Goal: Information Seeking & Learning: Find specific fact

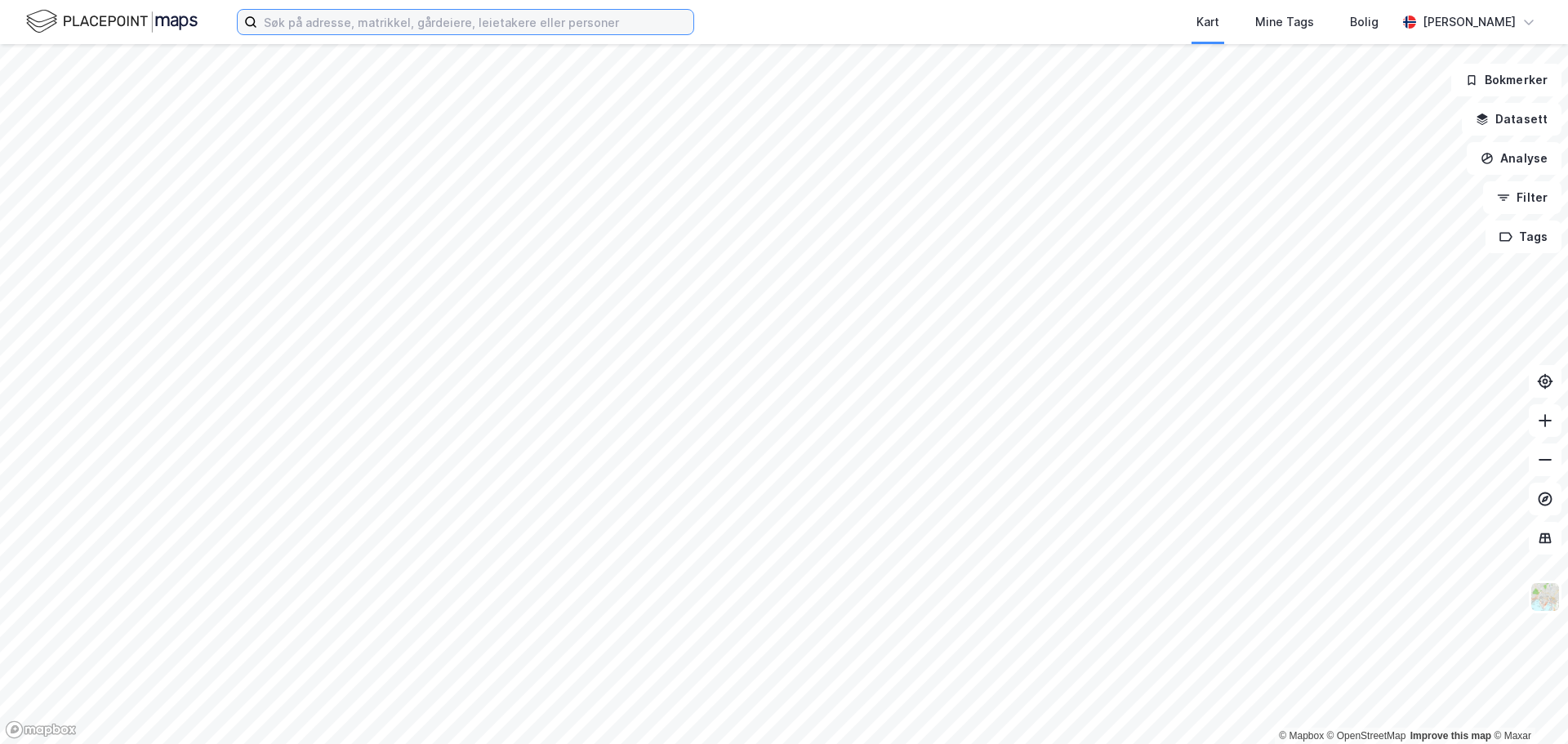
click at [309, 12] on input at bounding box center [475, 22] width 436 height 25
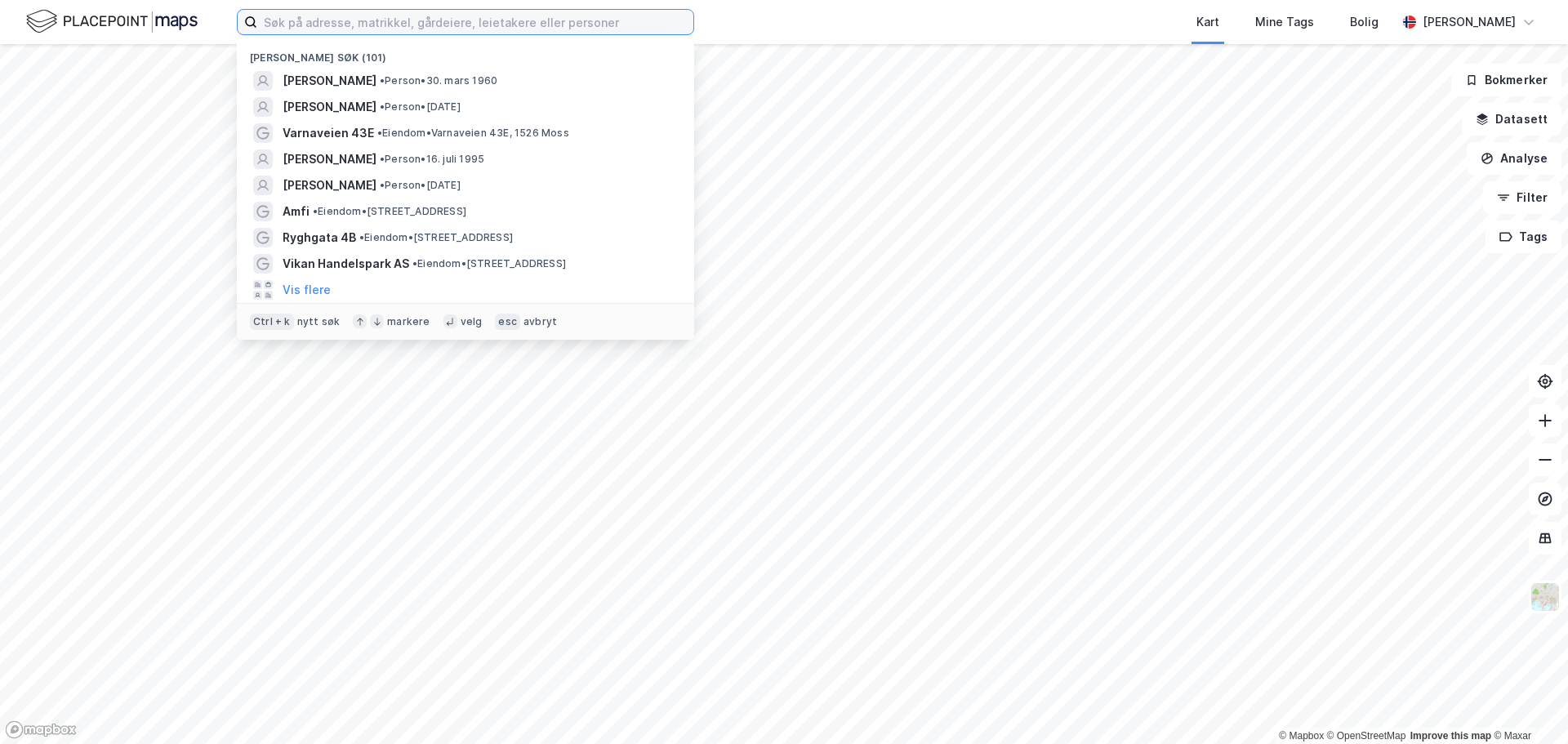
paste input "[PERSON_NAME]"
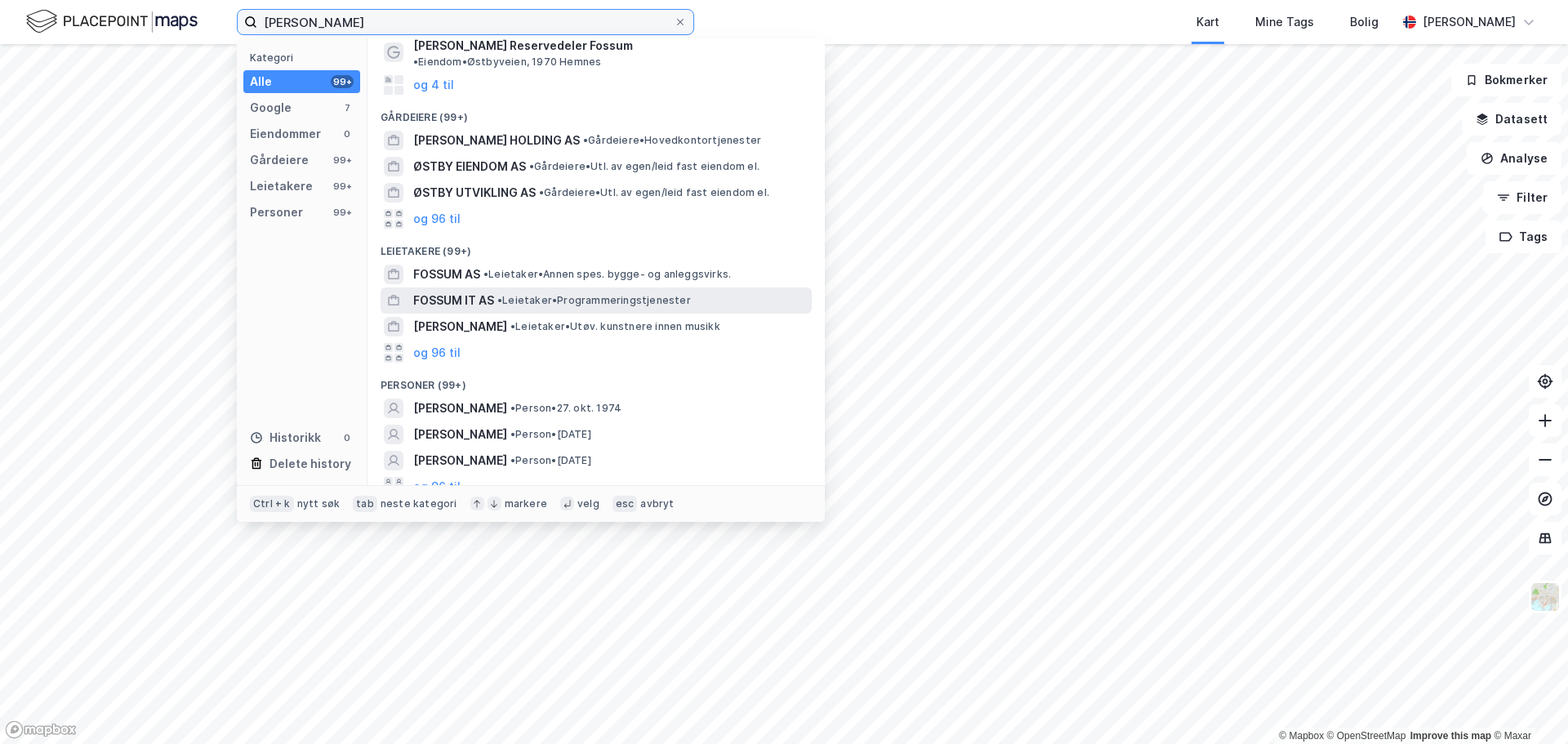
scroll to position [89, 0]
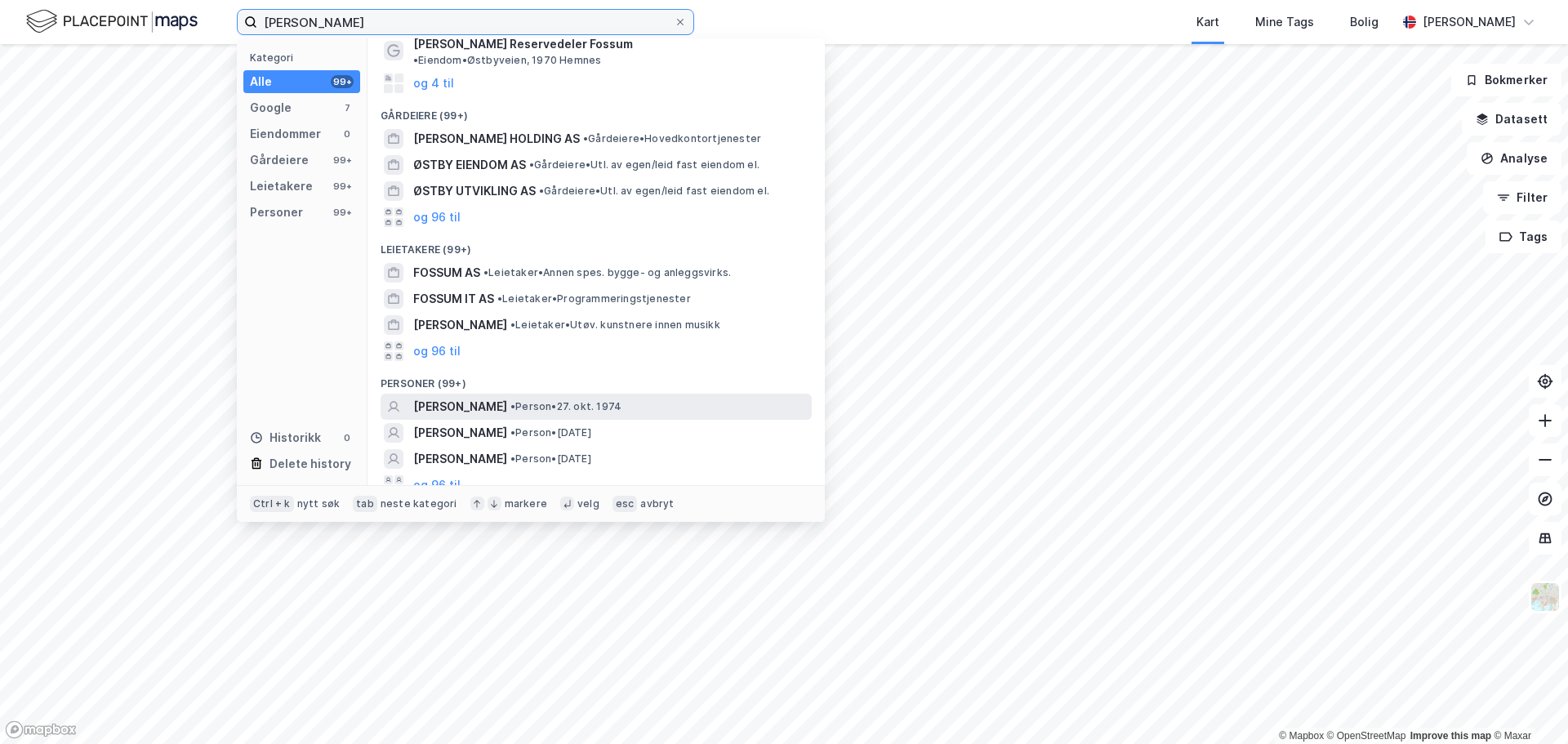
type input "[PERSON_NAME]"
click at [507, 397] on span "[PERSON_NAME]" at bounding box center [460, 406] width 94 height 19
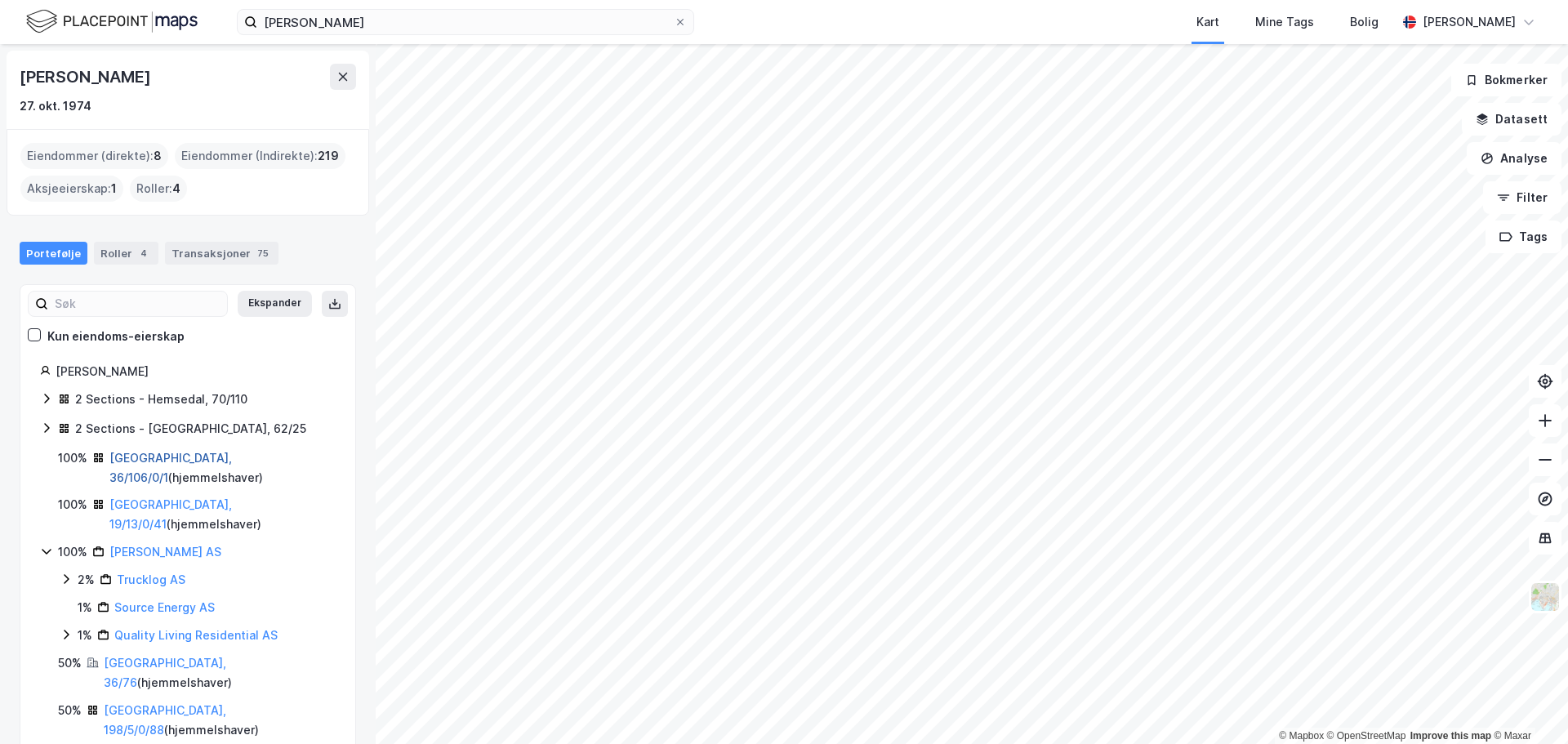
click at [137, 458] on link "[GEOGRAPHIC_DATA], 36/106/0/1" at bounding box center [171, 467] width 122 height 34
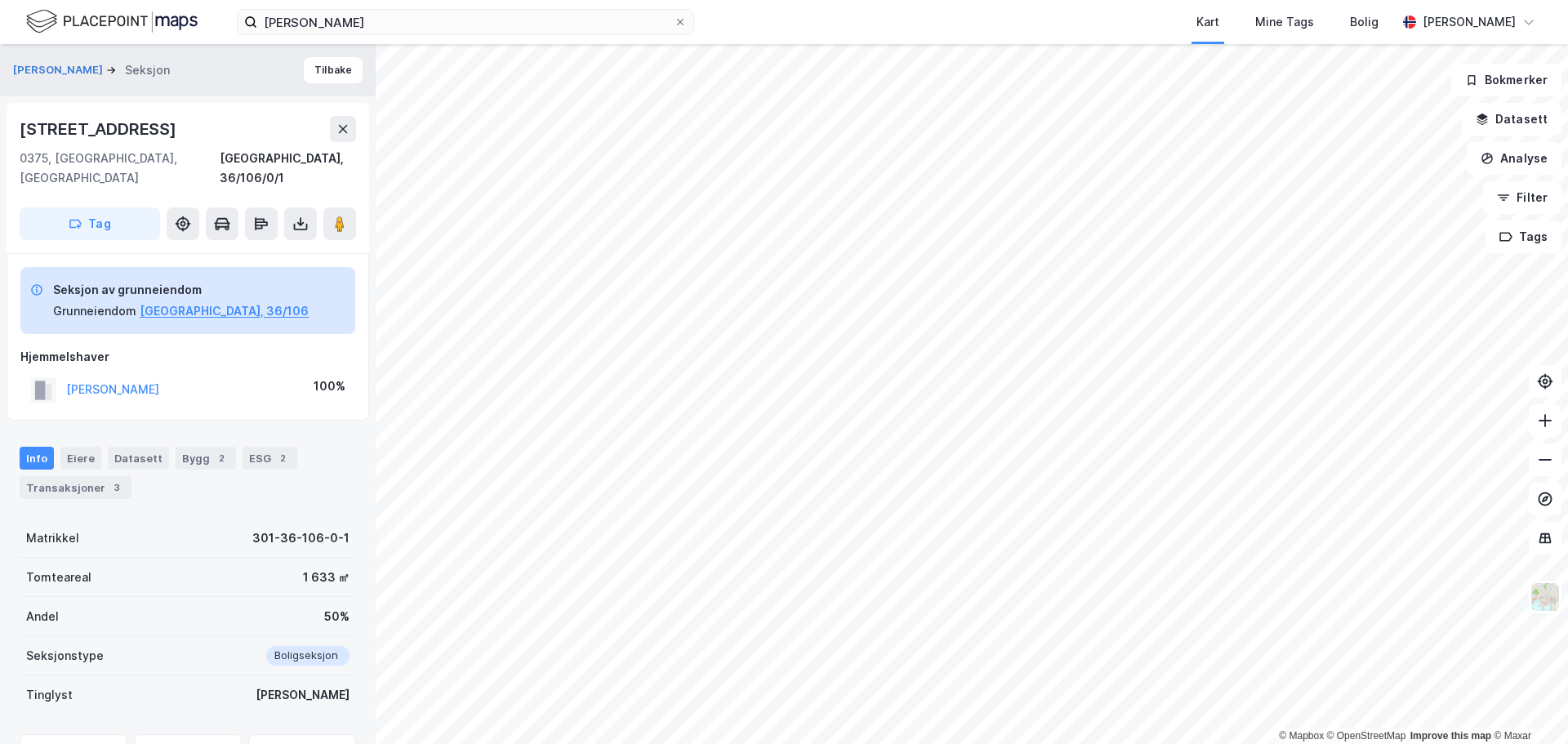
drag, startPoint x: 203, startPoint y: 373, endPoint x: 48, endPoint y: 356, distance: 155.9
click at [48, 373] on div "[PERSON_NAME] 100%" at bounding box center [187, 389] width 335 height 34
copy button "[PERSON_NAME]"
click at [38, 476] on div "Transaksjoner 3" at bounding box center [75, 487] width 112 height 23
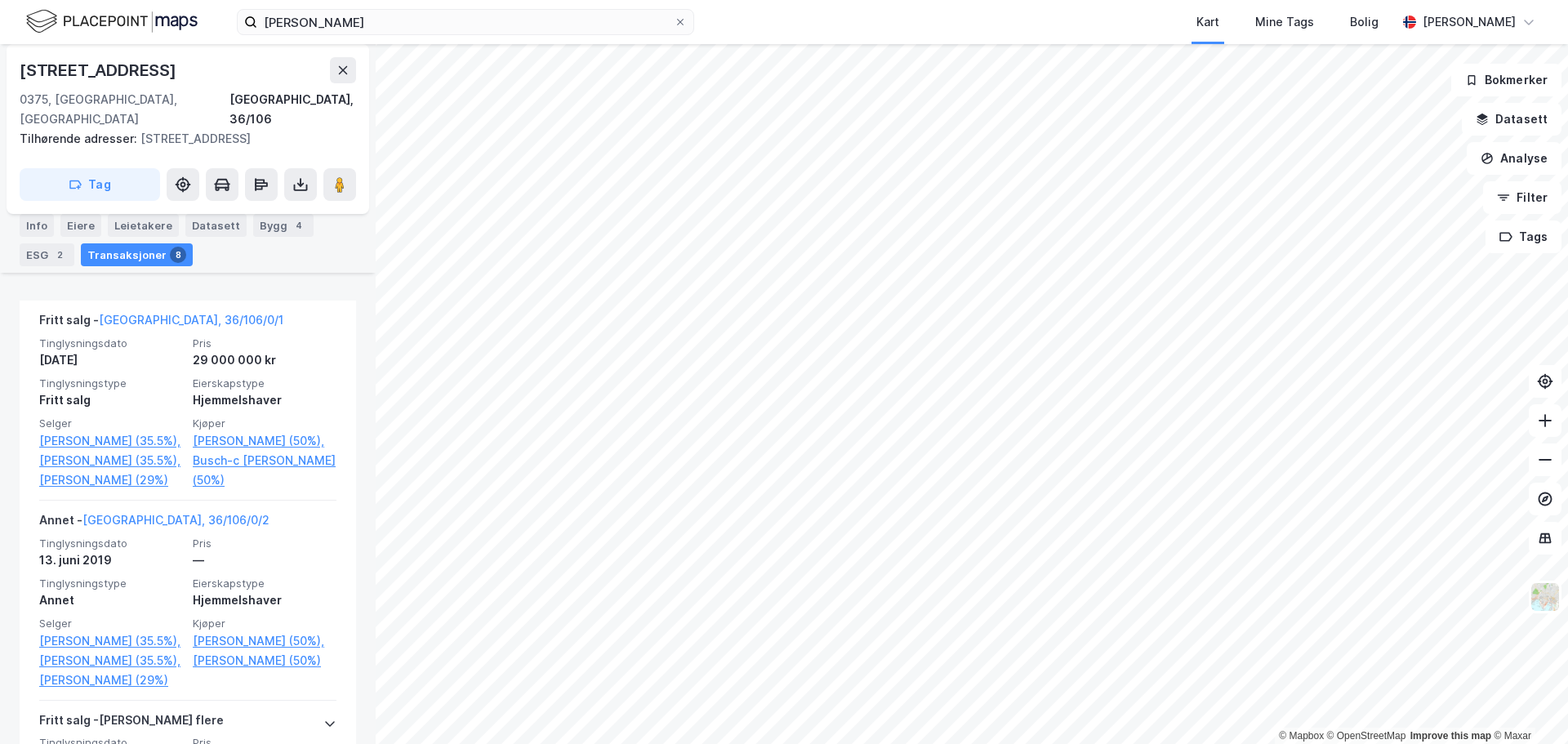
scroll to position [691, 0]
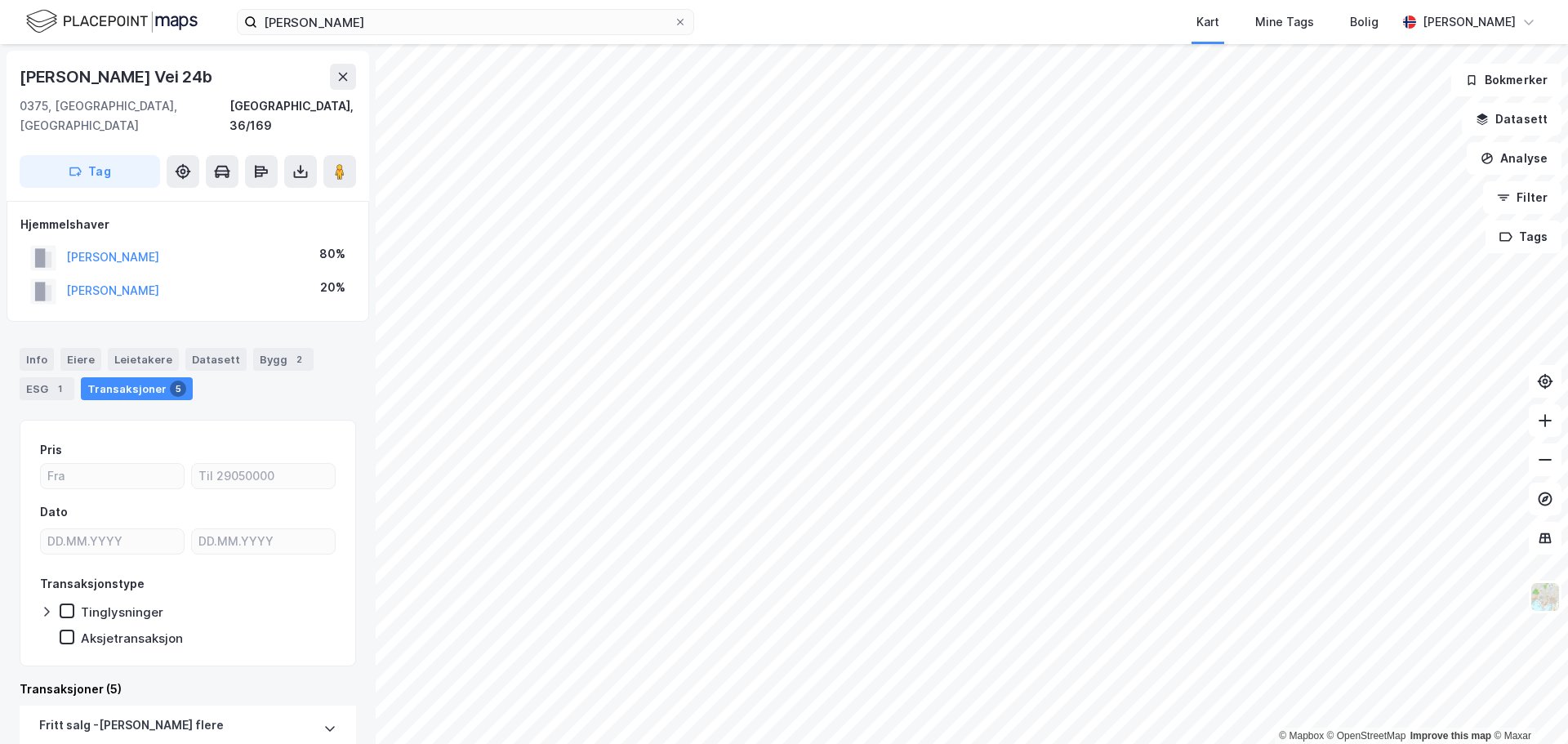
scroll to position [11, 0]
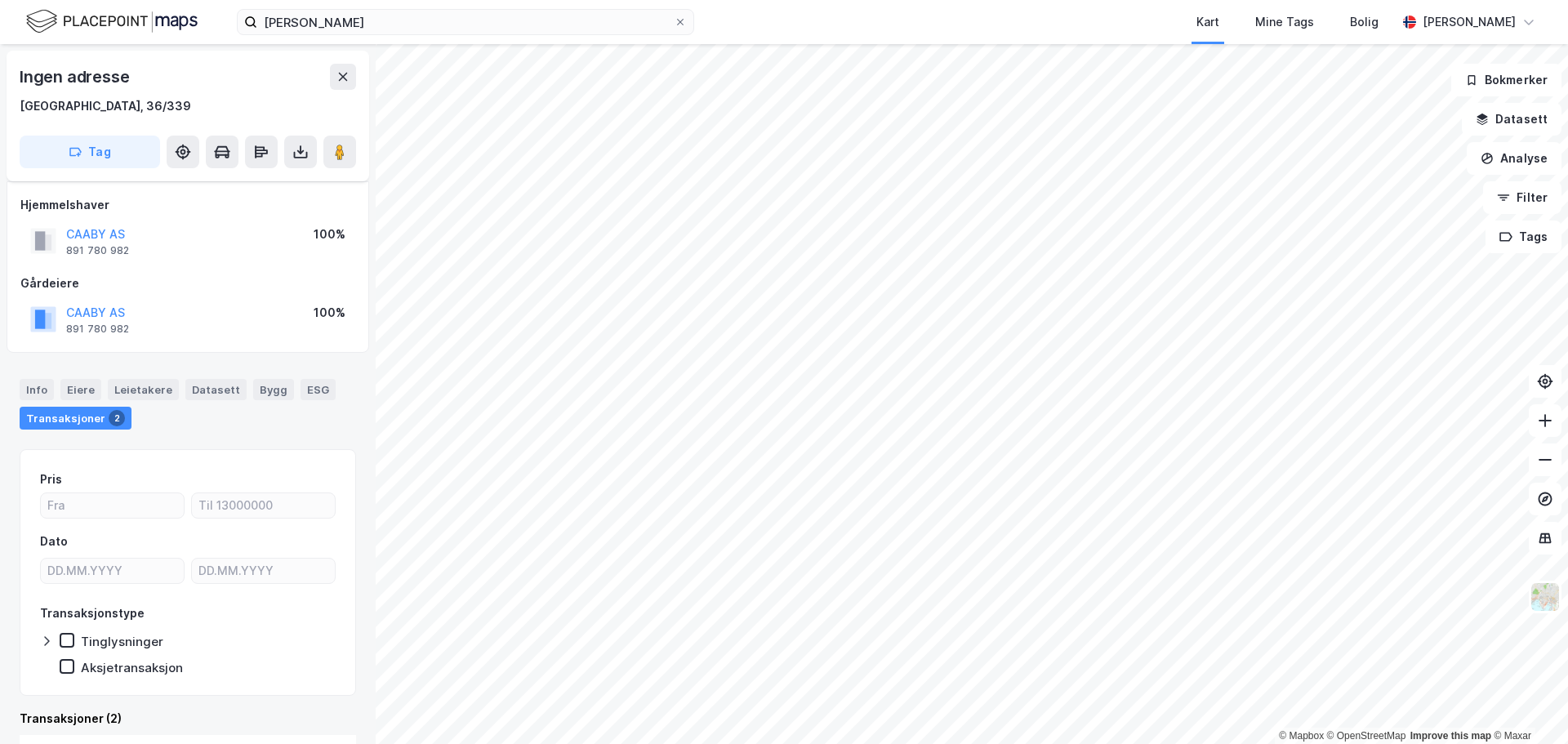
scroll to position [11, 0]
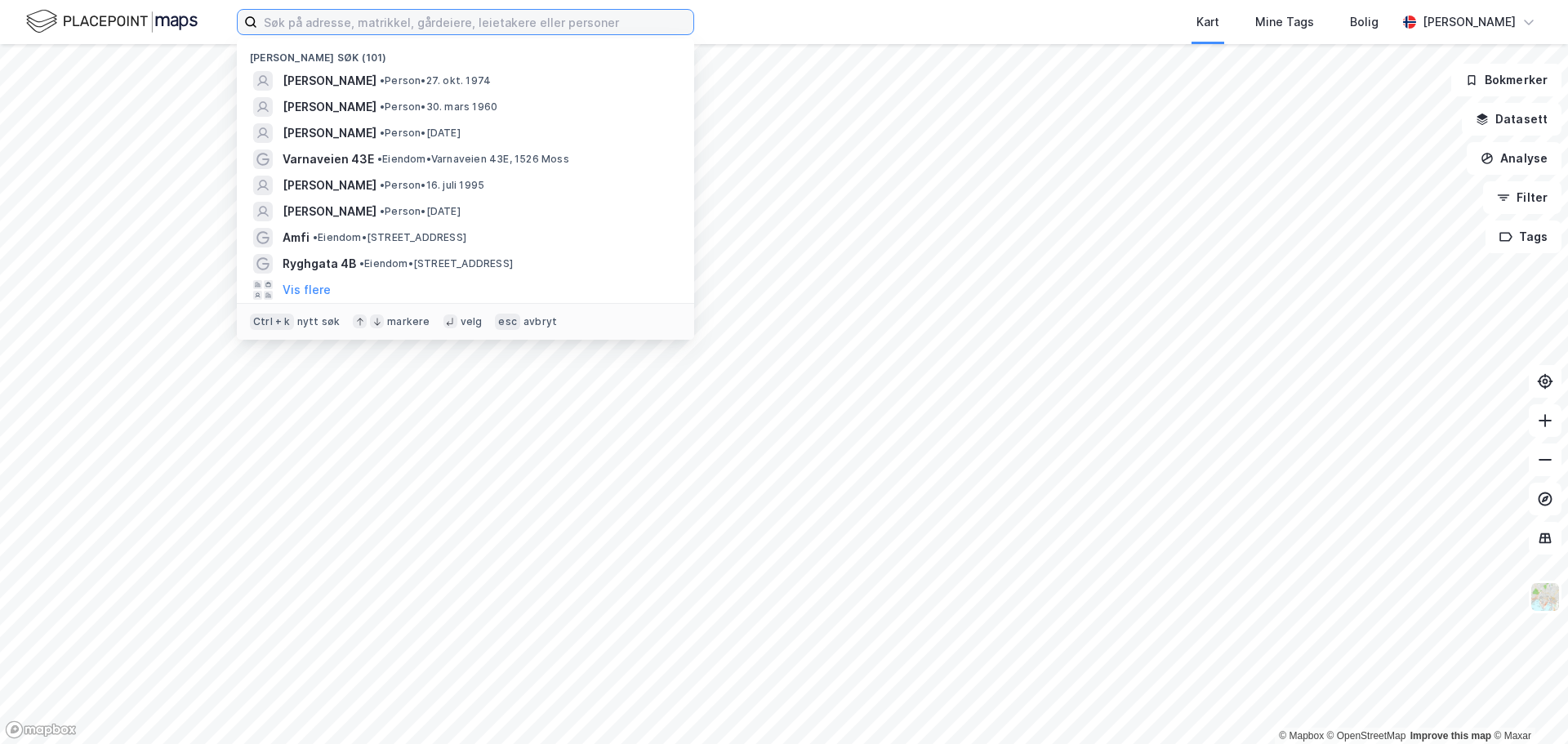
click at [590, 20] on input at bounding box center [475, 22] width 436 height 25
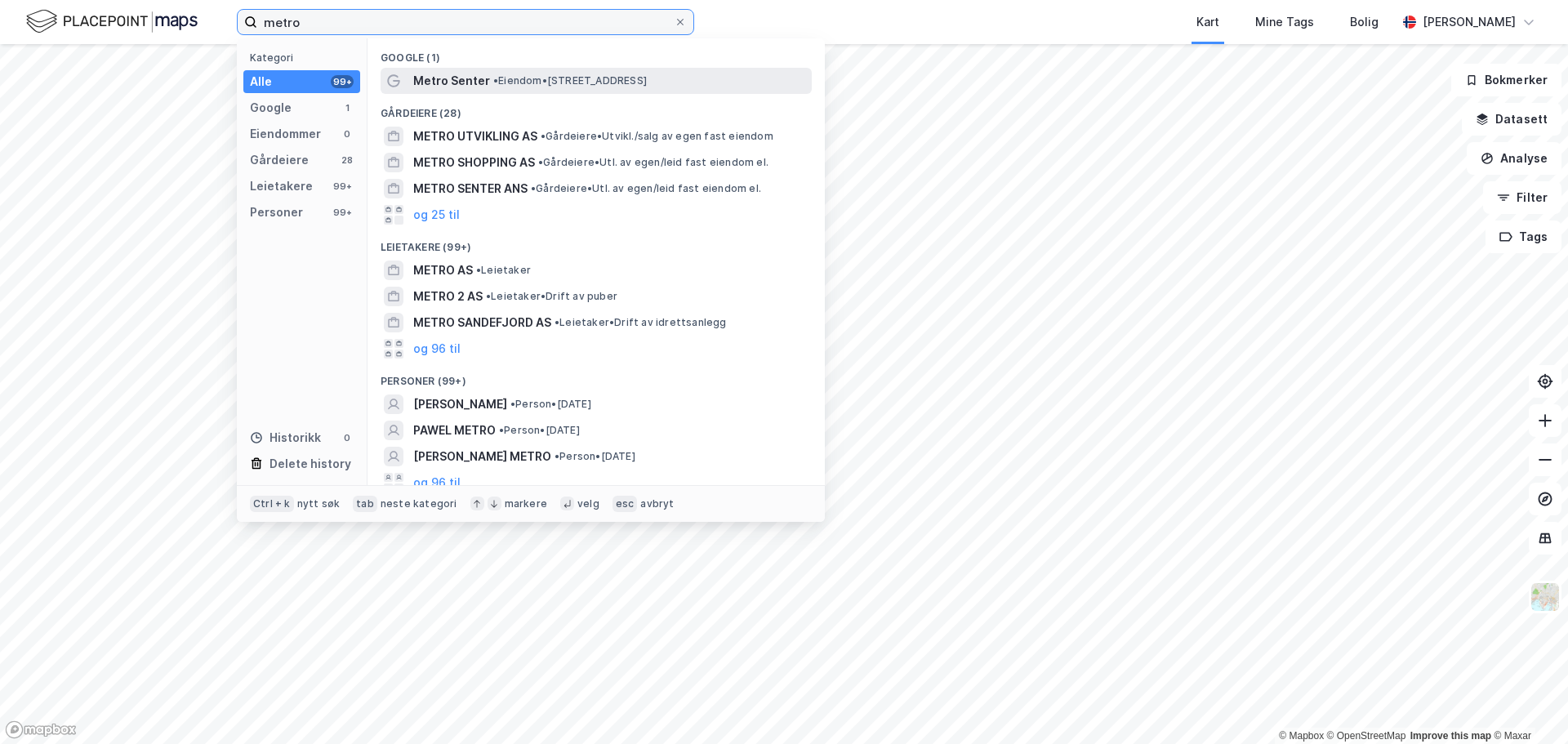
type input "metro"
click at [583, 80] on span "• Eiendom • Bibliotekgata 30, 1473 Lørenskog" at bounding box center [570, 80] width 153 height 13
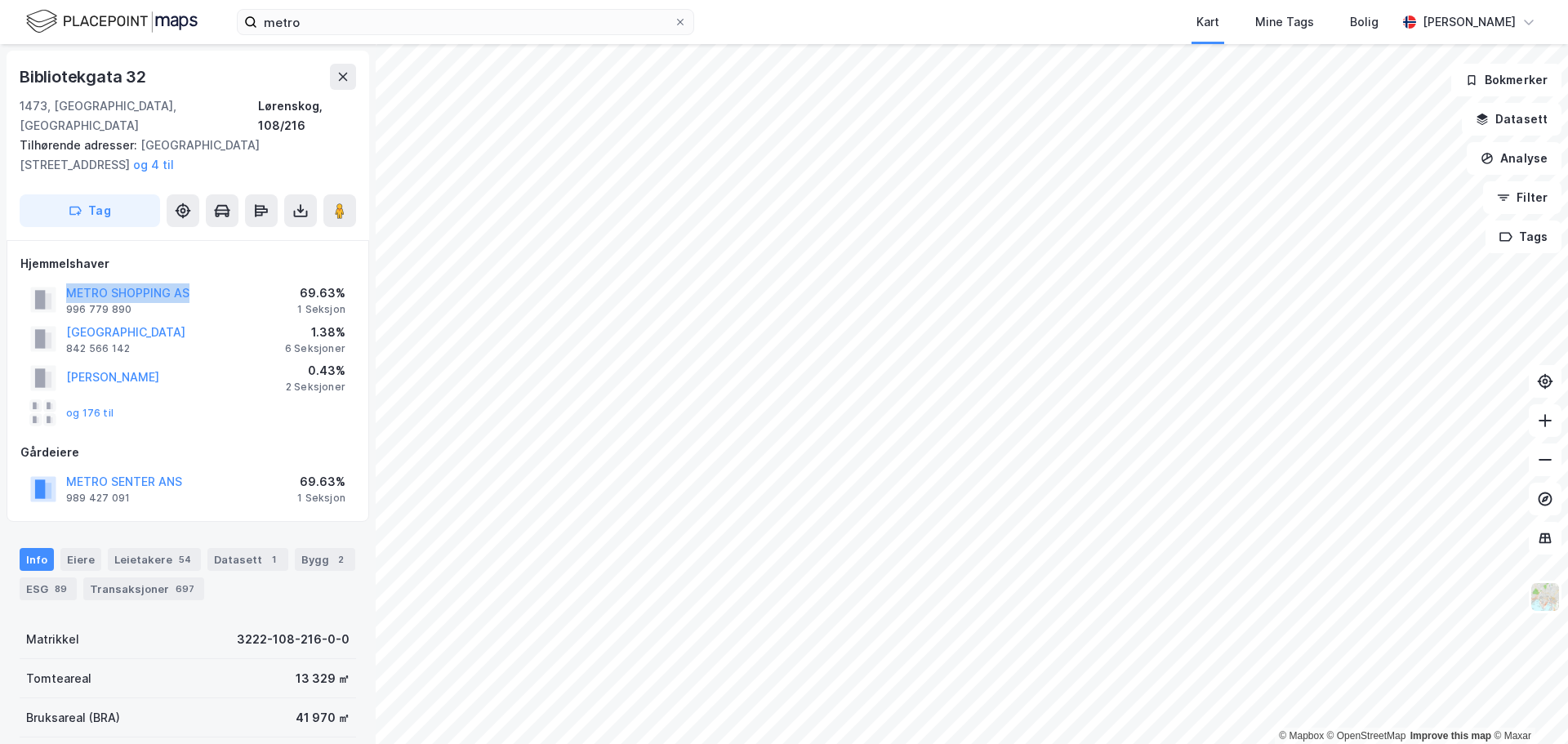
drag, startPoint x: 211, startPoint y: 274, endPoint x: 54, endPoint y: 281, distance: 157.2
click at [54, 281] on div "METRO SHOPPING AS 996 779 890 69.63% 1 Seksjon" at bounding box center [187, 299] width 335 height 39
copy button "METRO SHOPPING AS"
